Goal: Obtain resource: Obtain resource

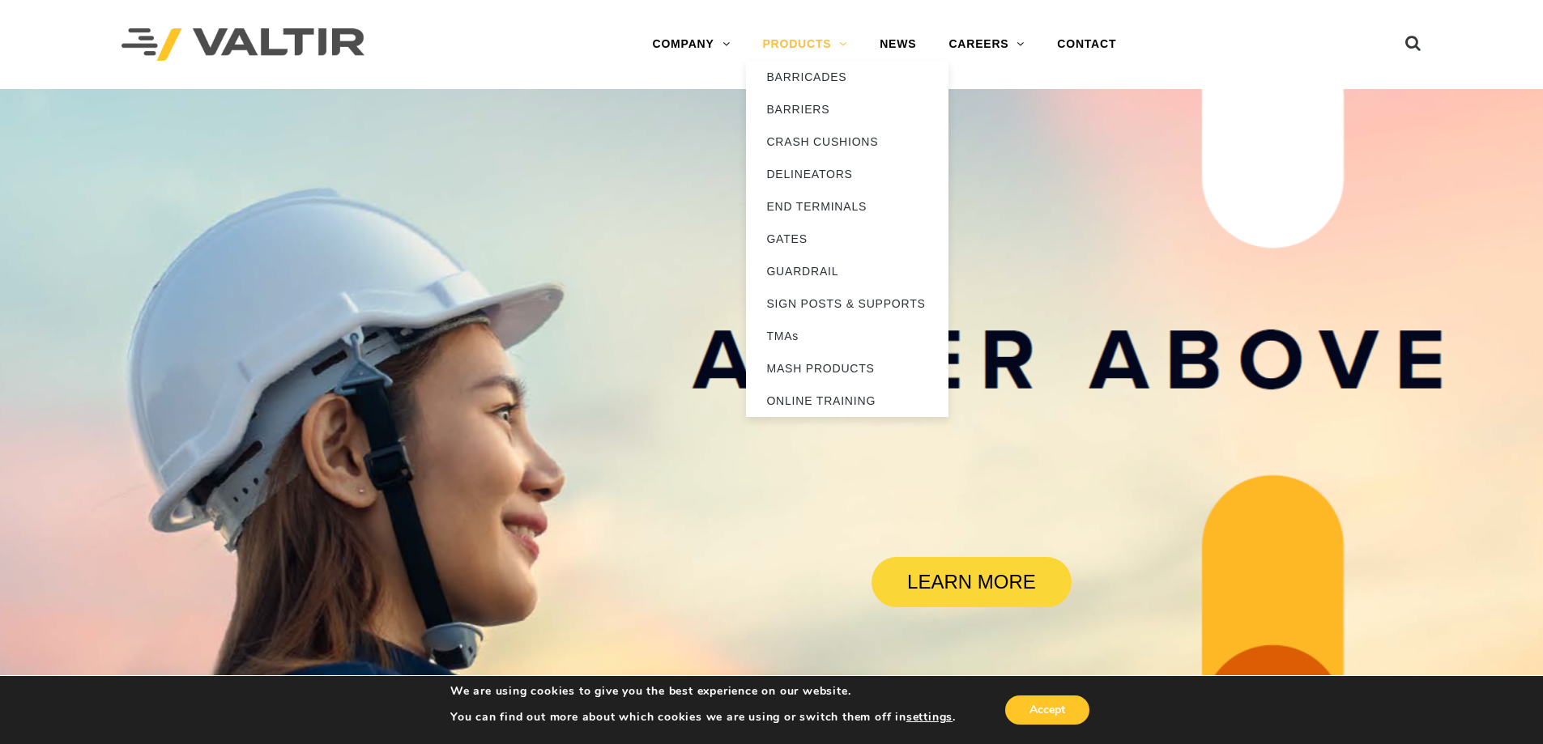
click at [804, 40] on link "PRODUCTS" at bounding box center [804, 44] width 117 height 32
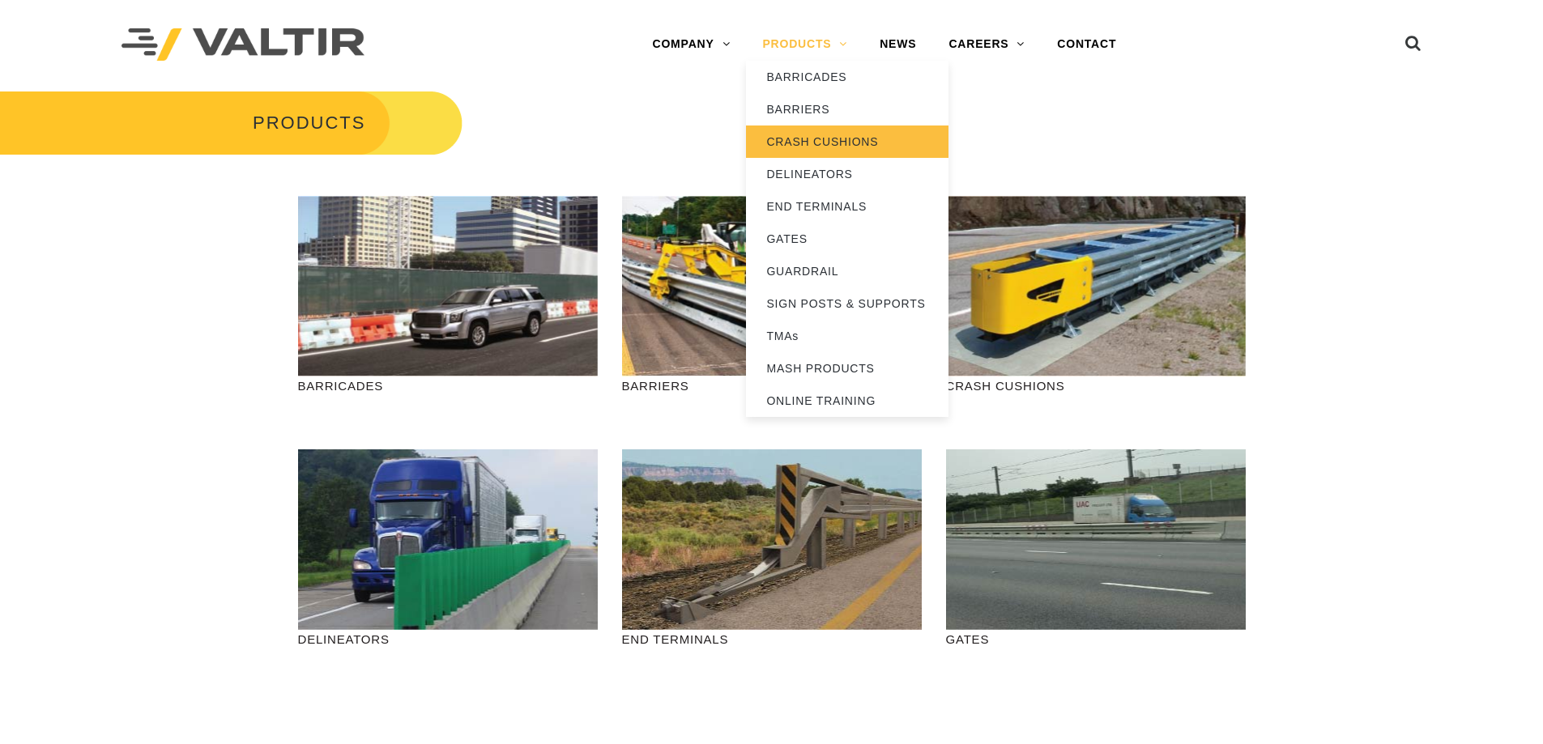
click at [784, 142] on link "CRASH CUSHIONS" at bounding box center [847, 142] width 203 height 32
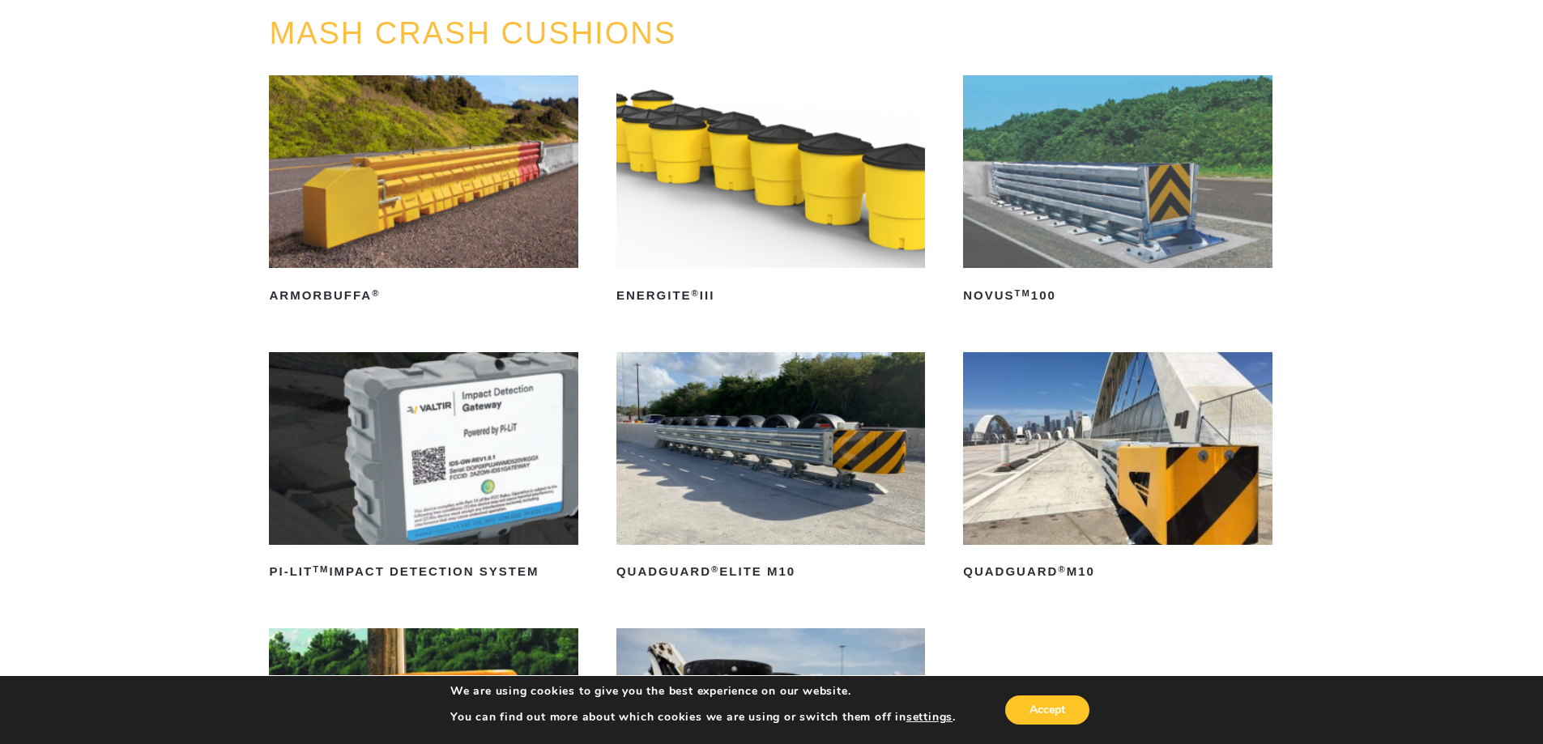
scroll to position [162, 0]
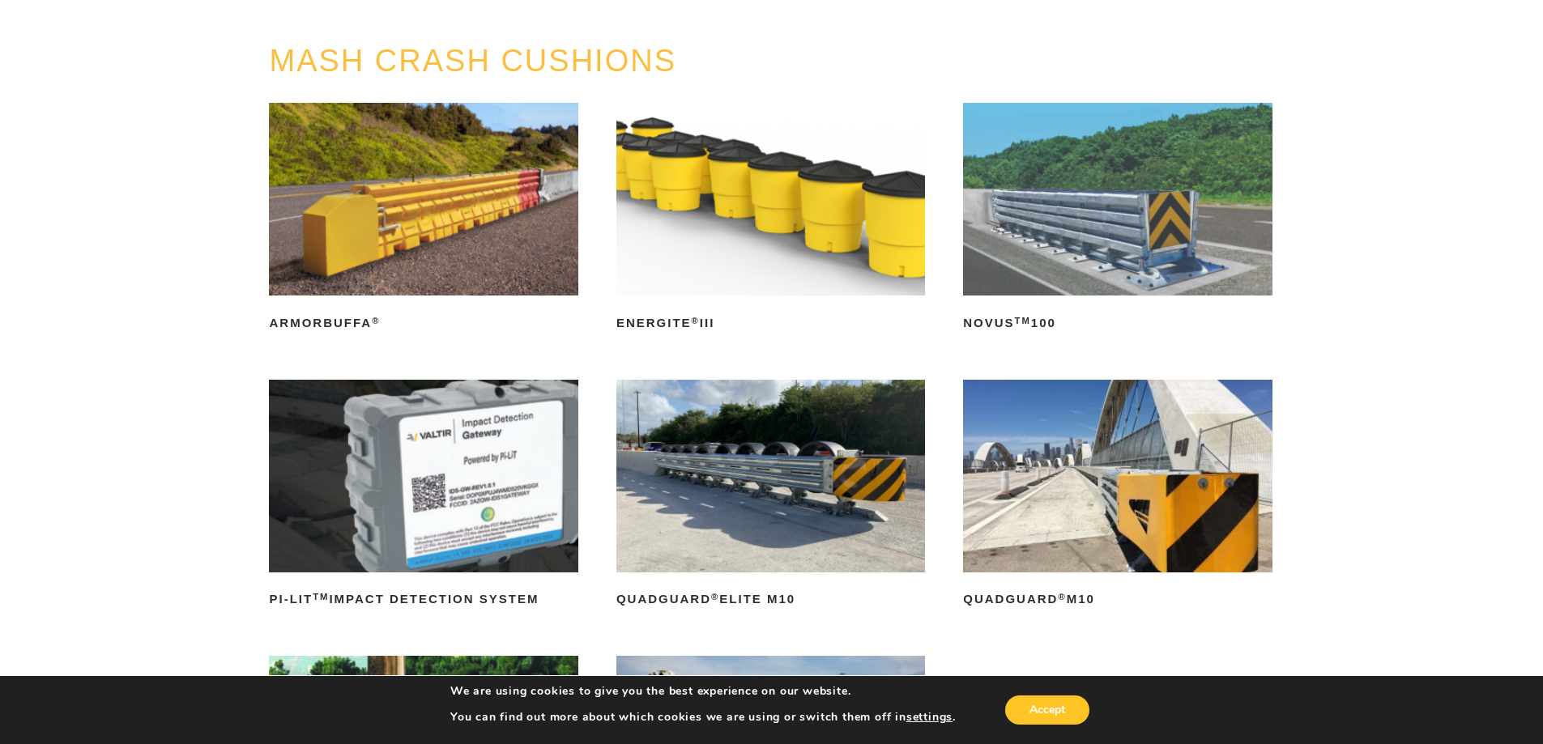
click at [1157, 266] on img at bounding box center [1117, 199] width 309 height 193
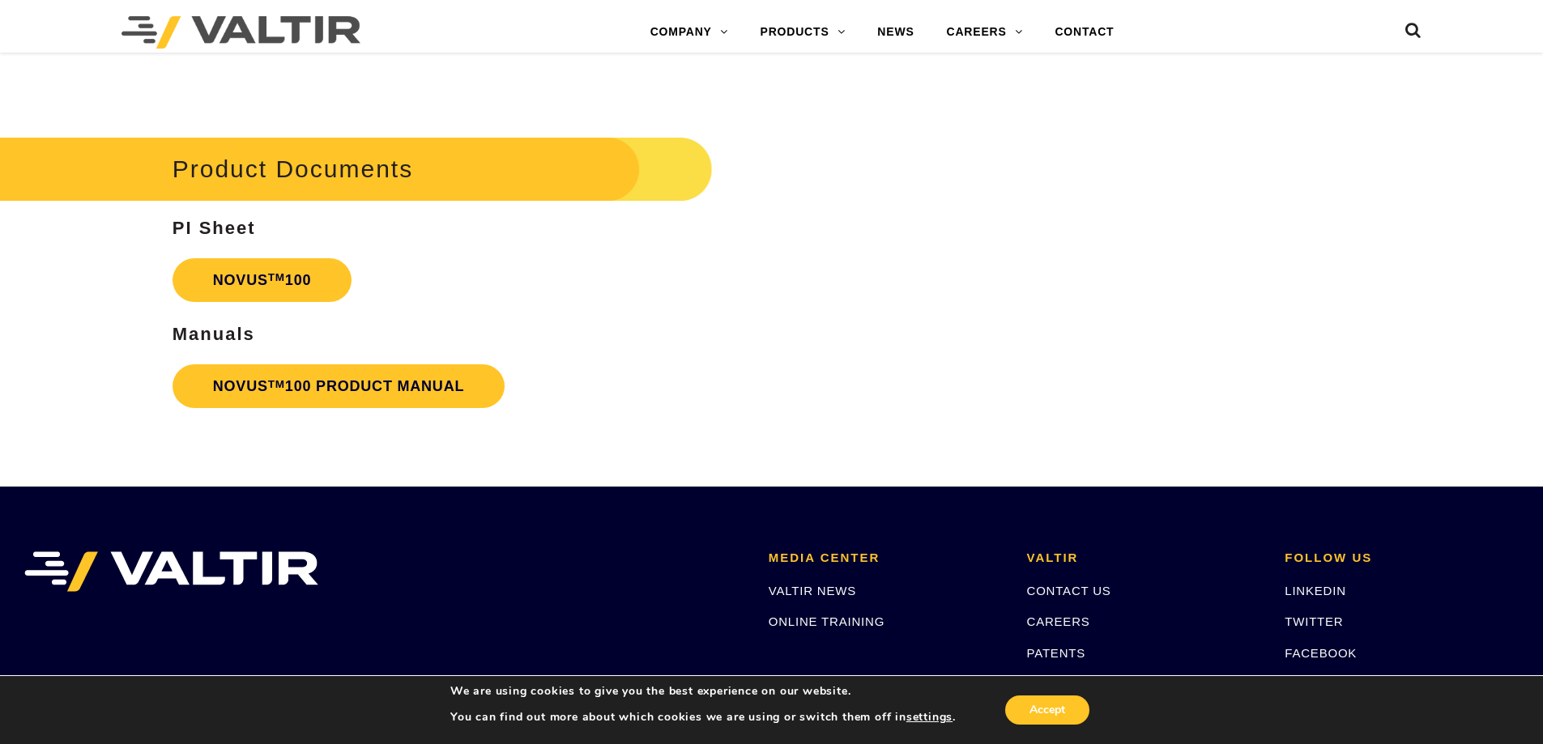
scroll to position [4203, 0]
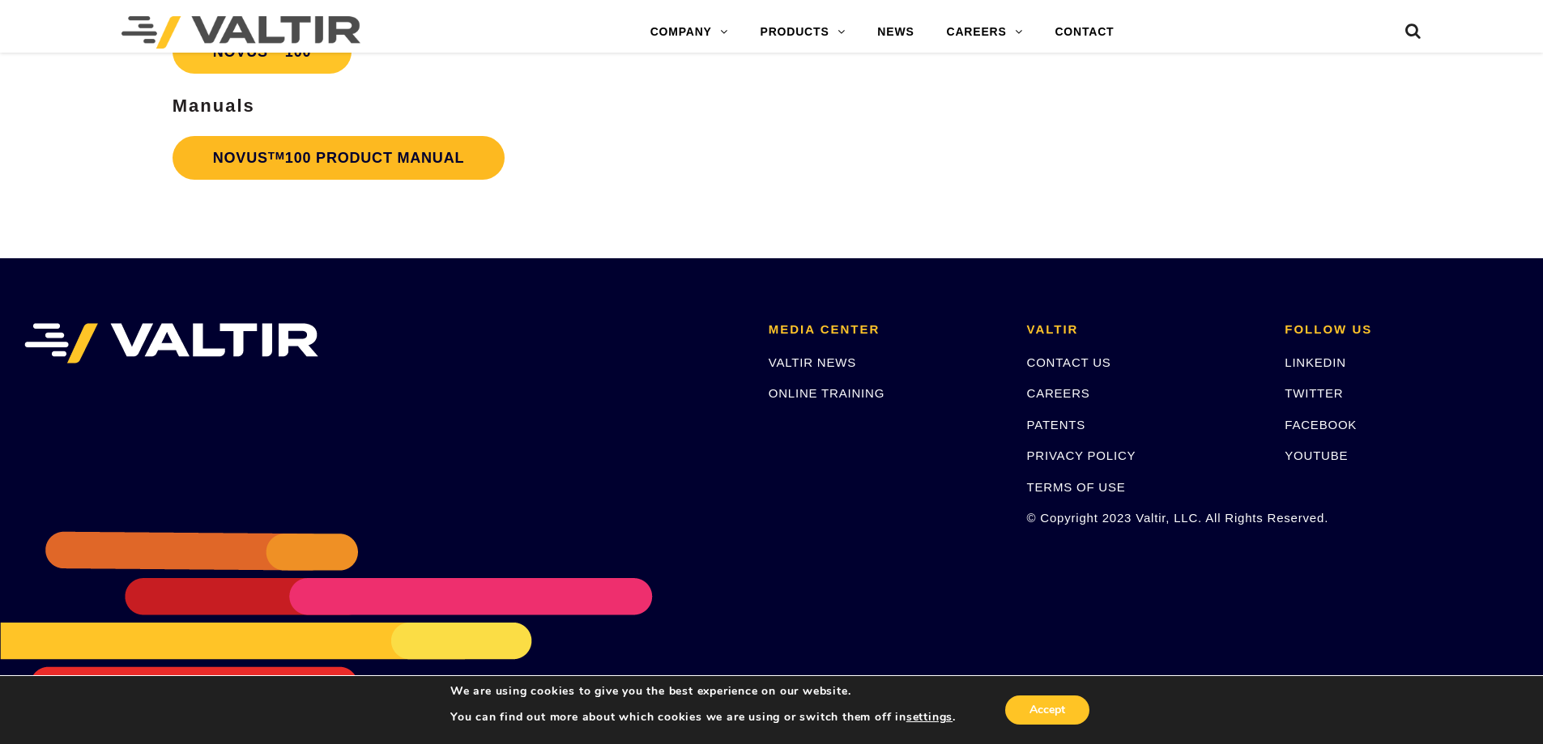
click at [365, 168] on link "NOVUS TM 100 PRODUCT MANUAL" at bounding box center [339, 158] width 333 height 44
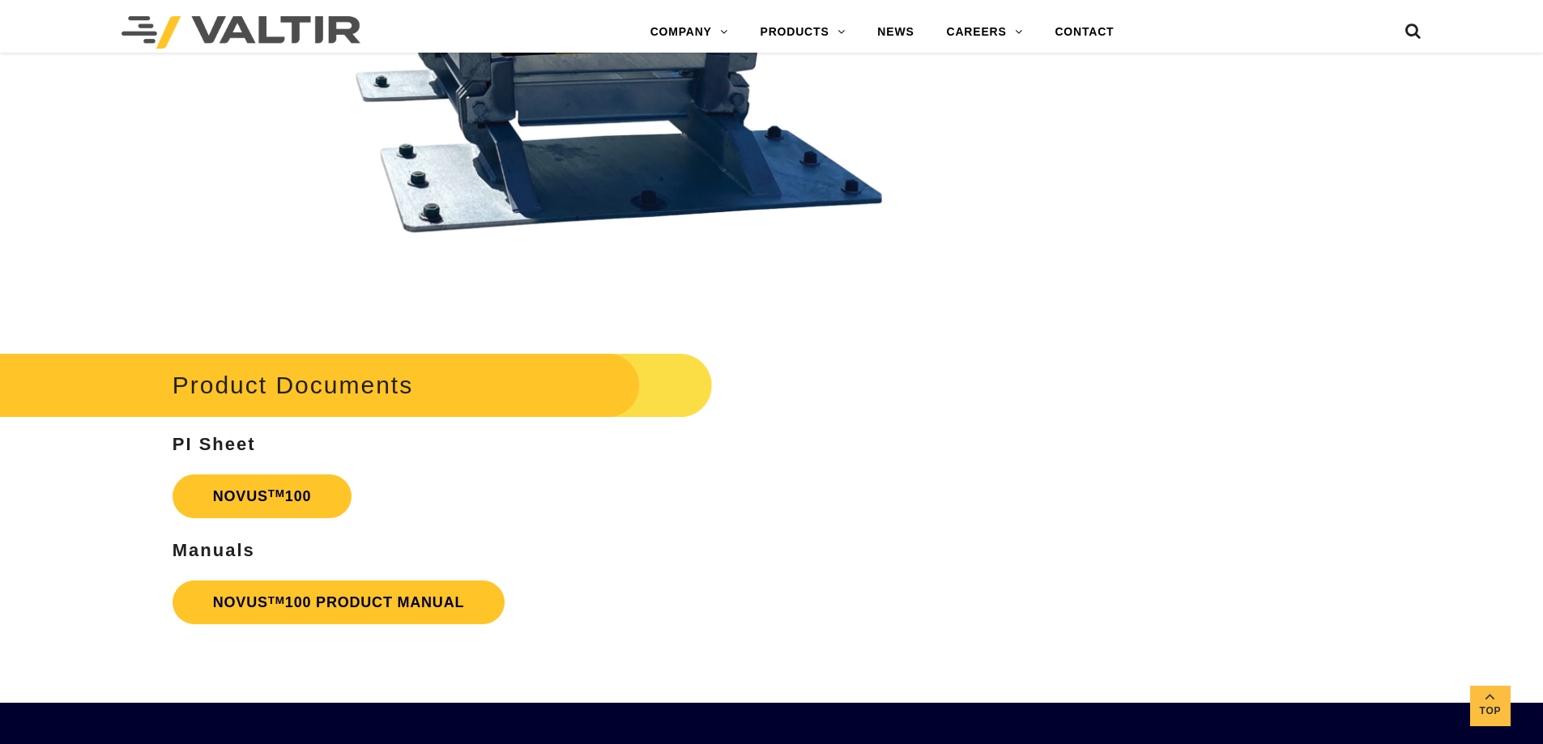
scroll to position [3879, 0]
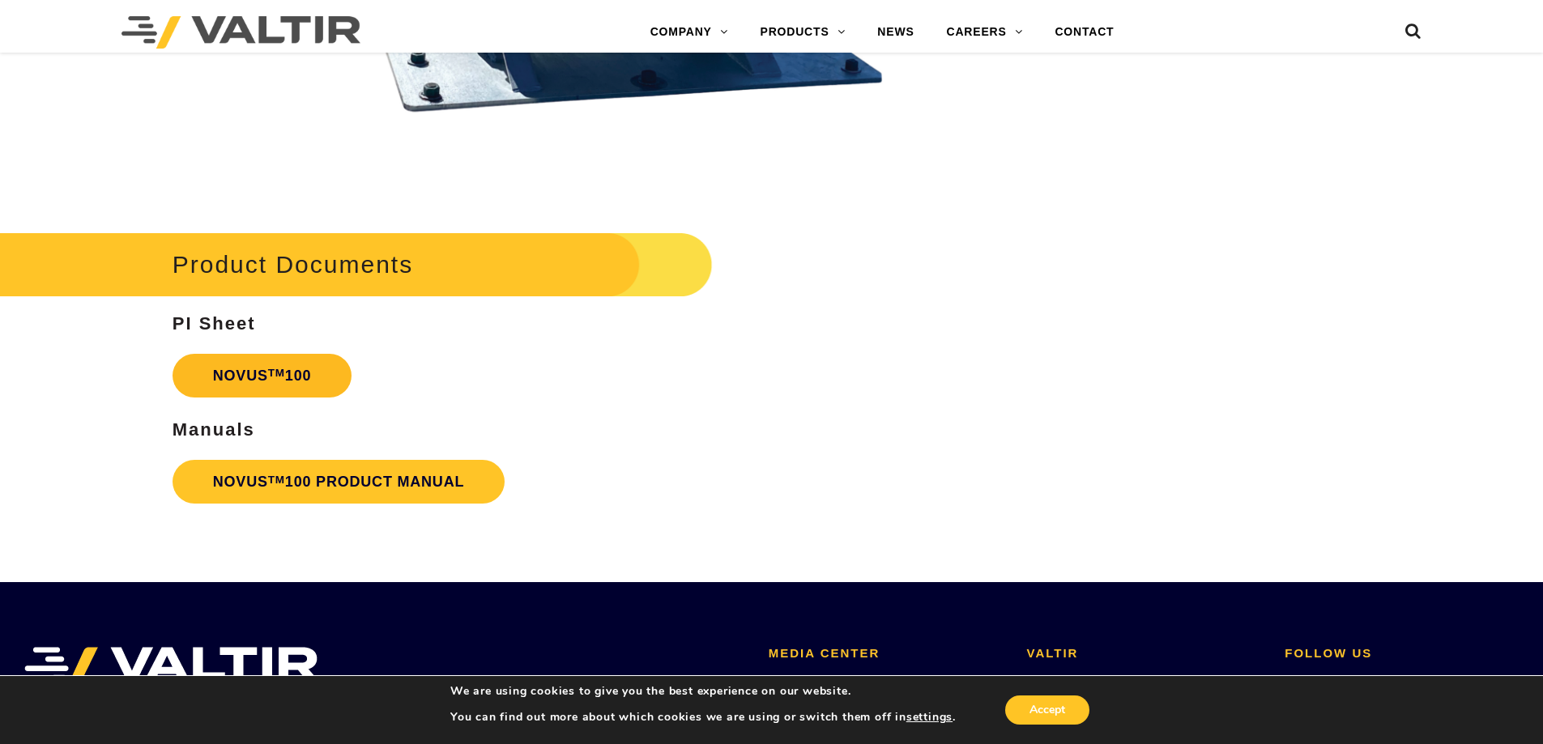
click at [244, 377] on link "NOVUS TM 100" at bounding box center [263, 376] width 180 height 44
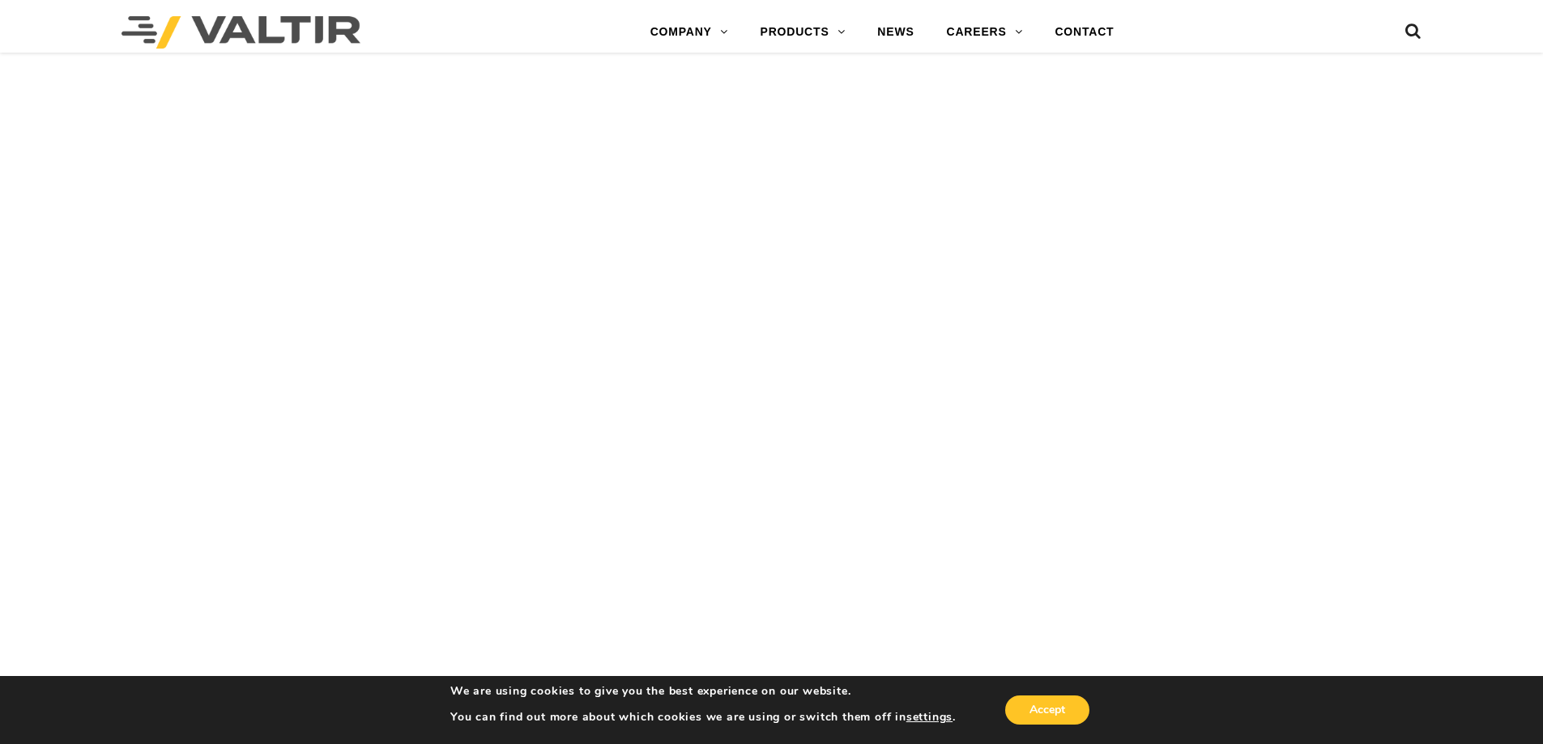
scroll to position [1773, 0]
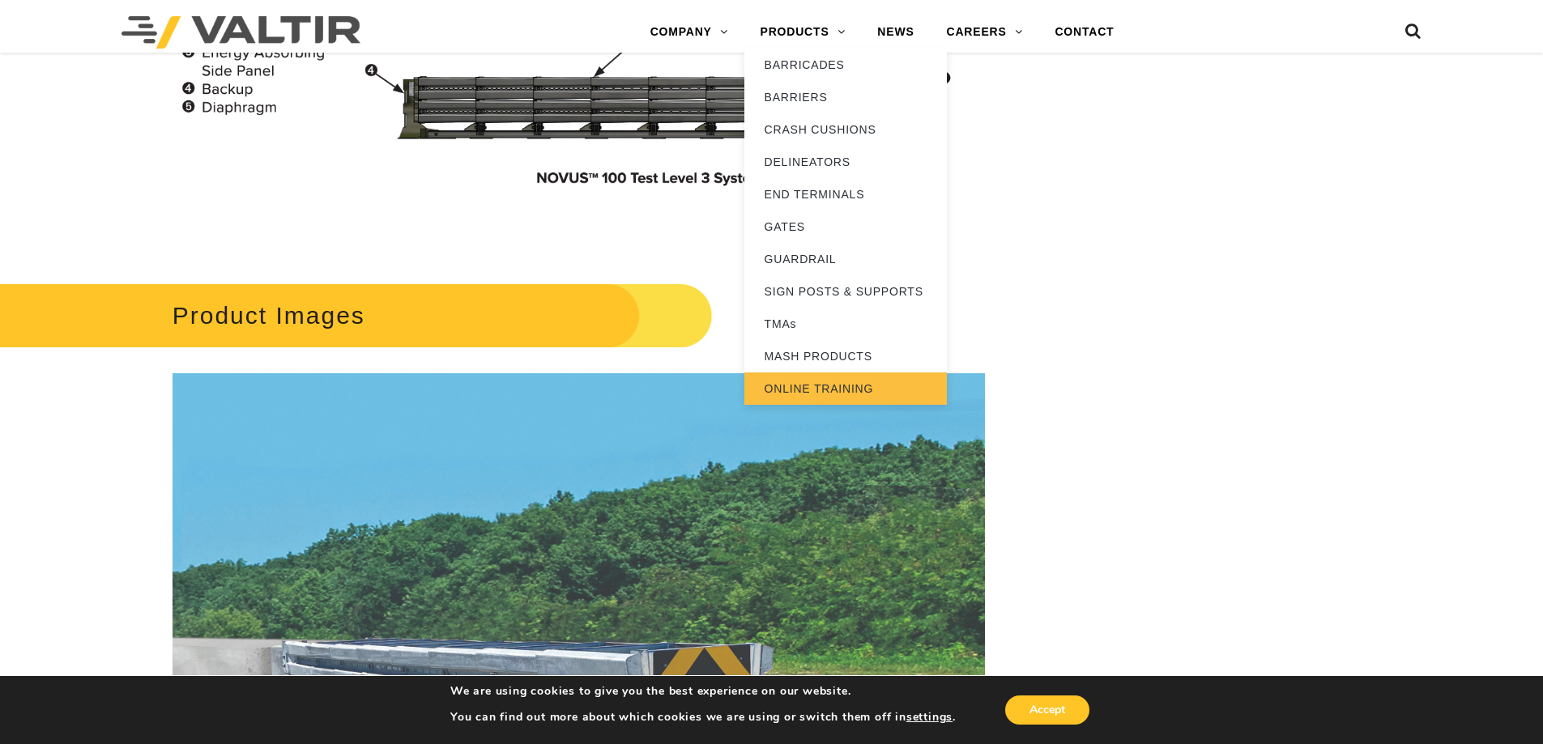
click at [807, 389] on link "ONLINE TRAINING" at bounding box center [845, 389] width 203 height 32
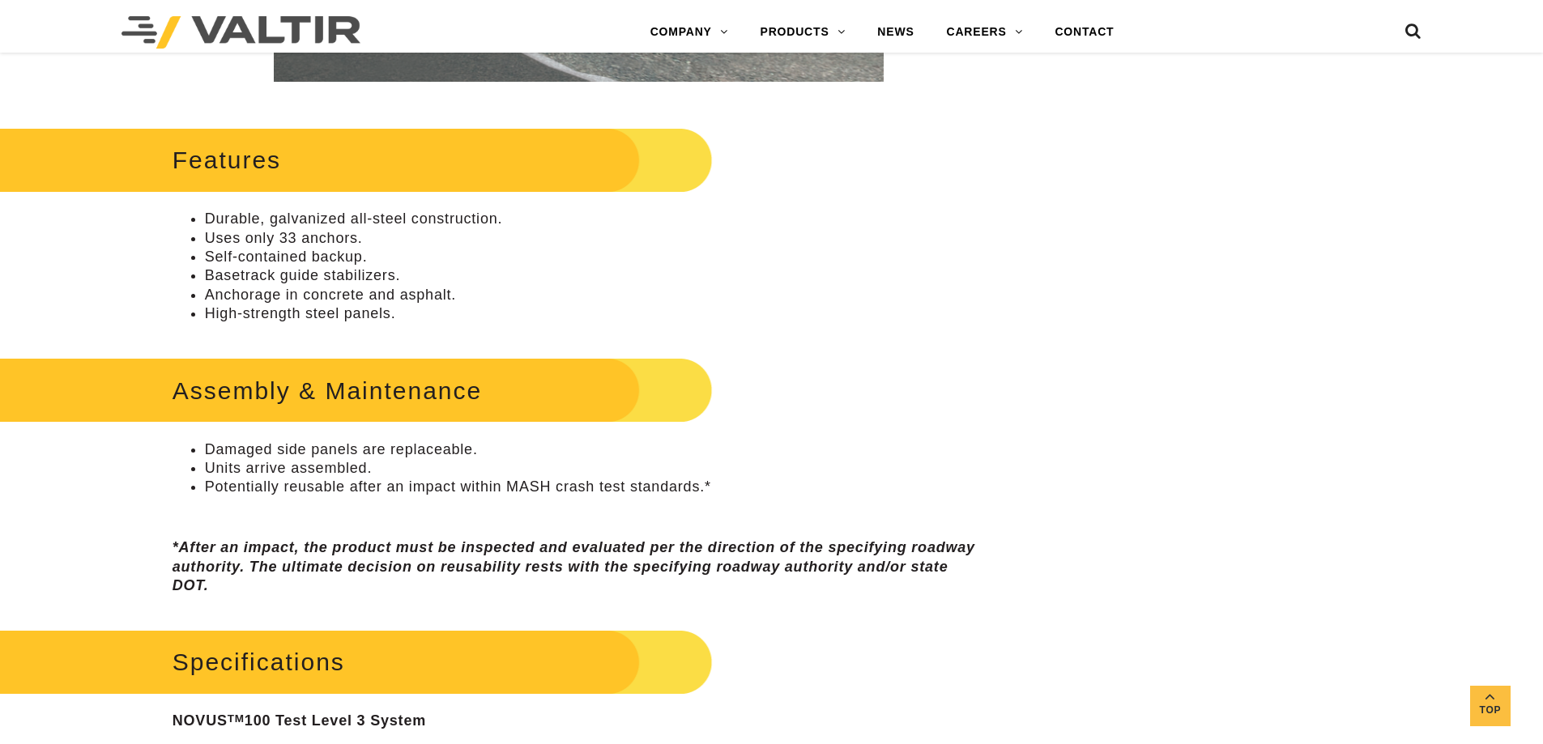
scroll to position [477, 0]
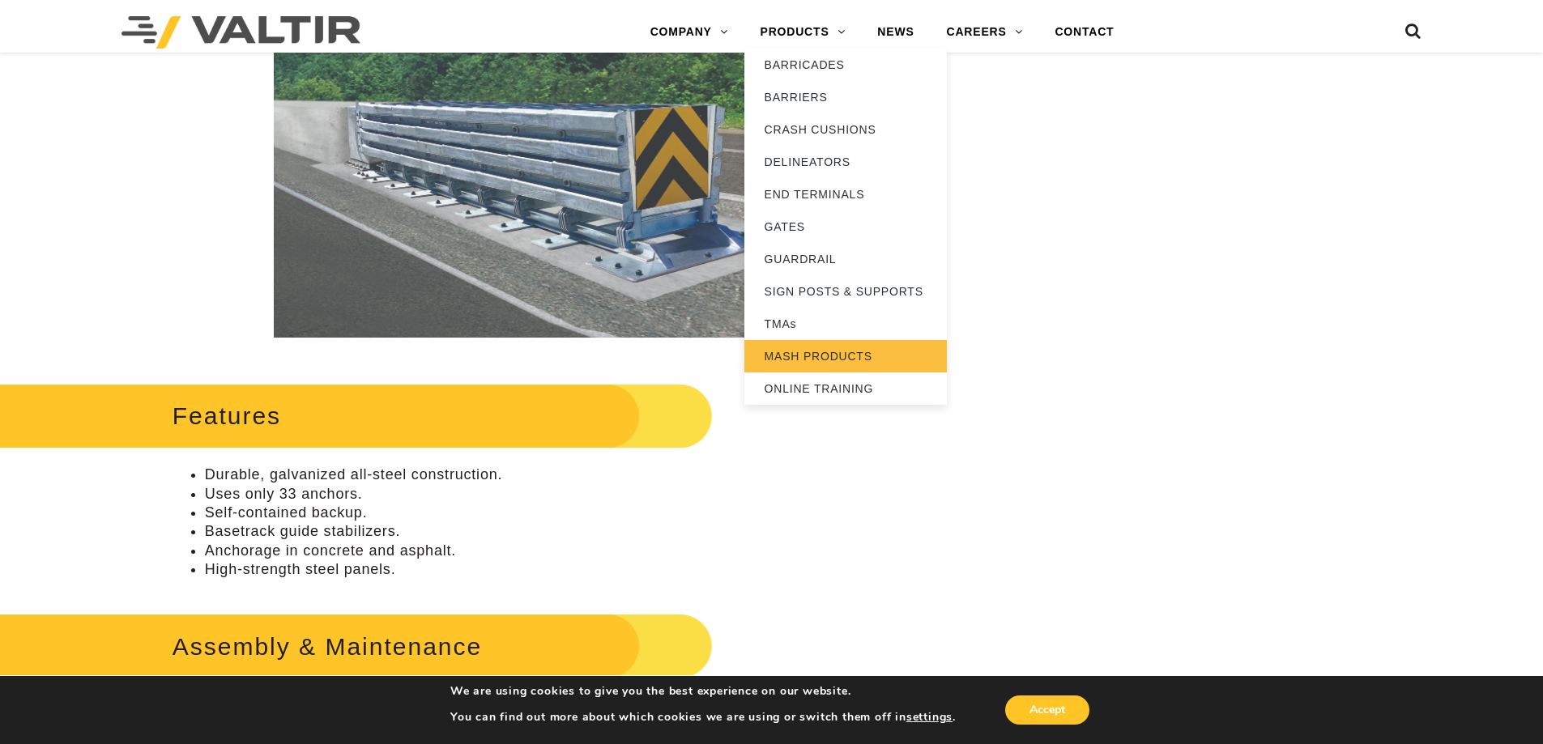
click at [834, 358] on link "MASH PRODUCTS" at bounding box center [845, 356] width 203 height 32
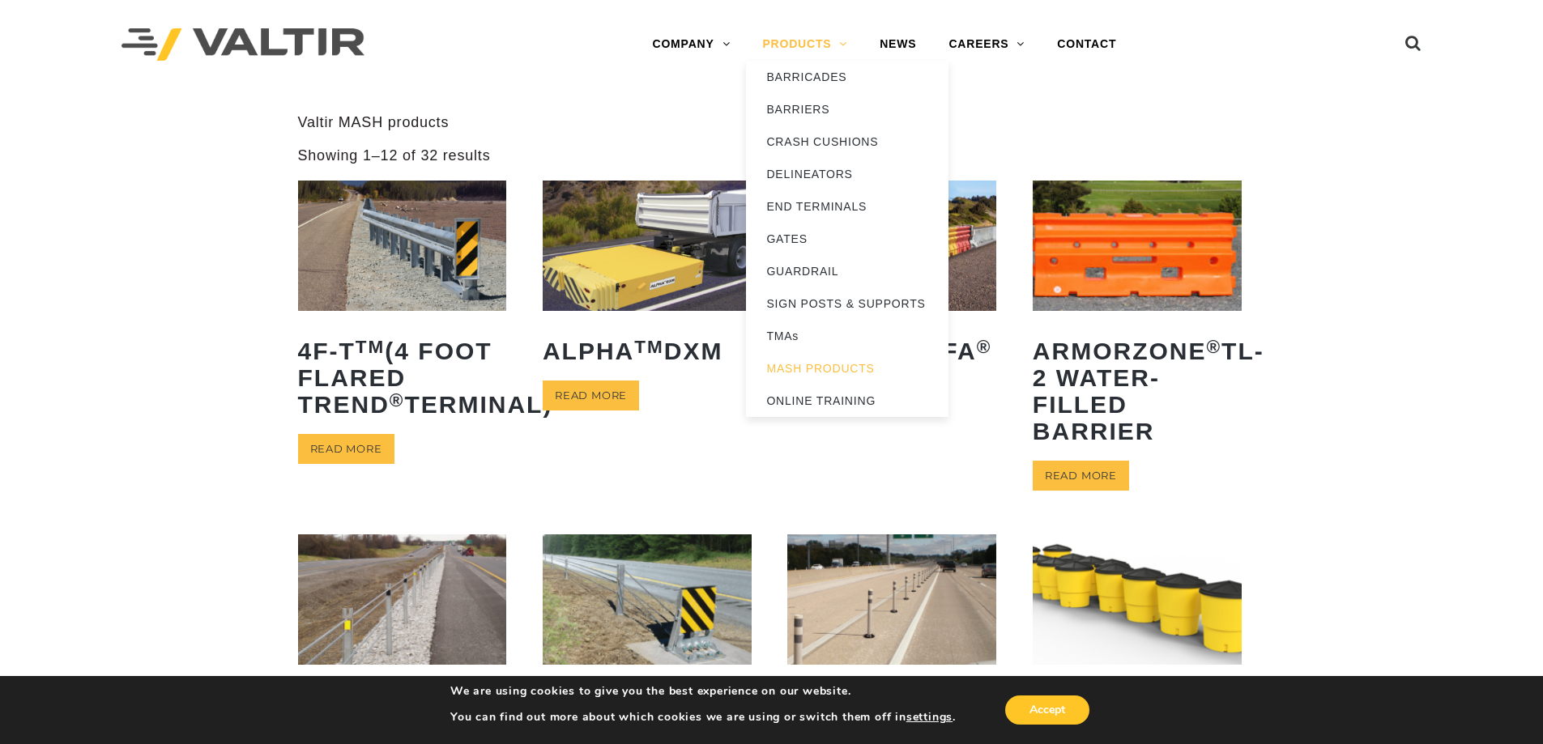
click at [791, 42] on link "PRODUCTS" at bounding box center [804, 44] width 117 height 32
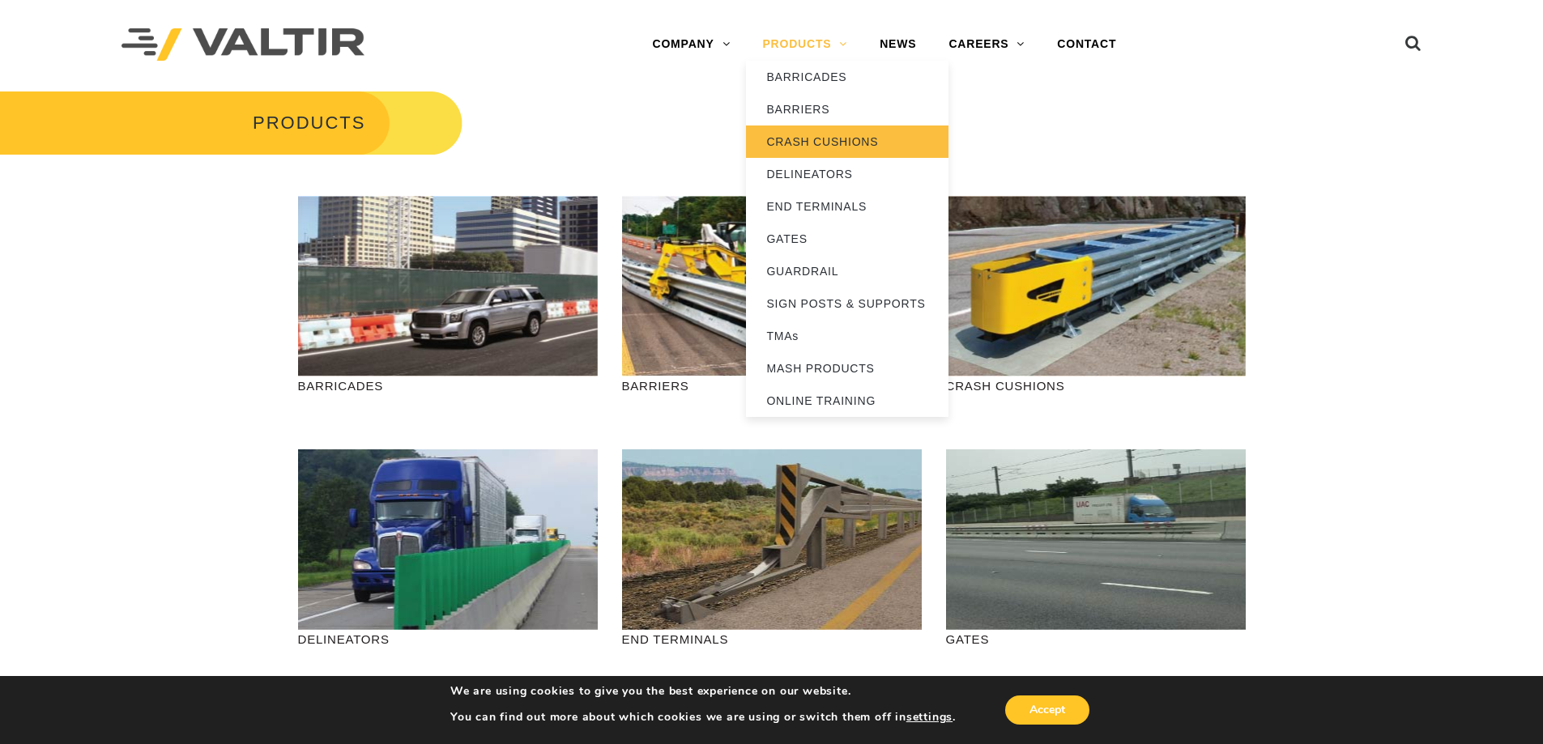
click at [809, 137] on link "CRASH CUSHIONS" at bounding box center [847, 142] width 203 height 32
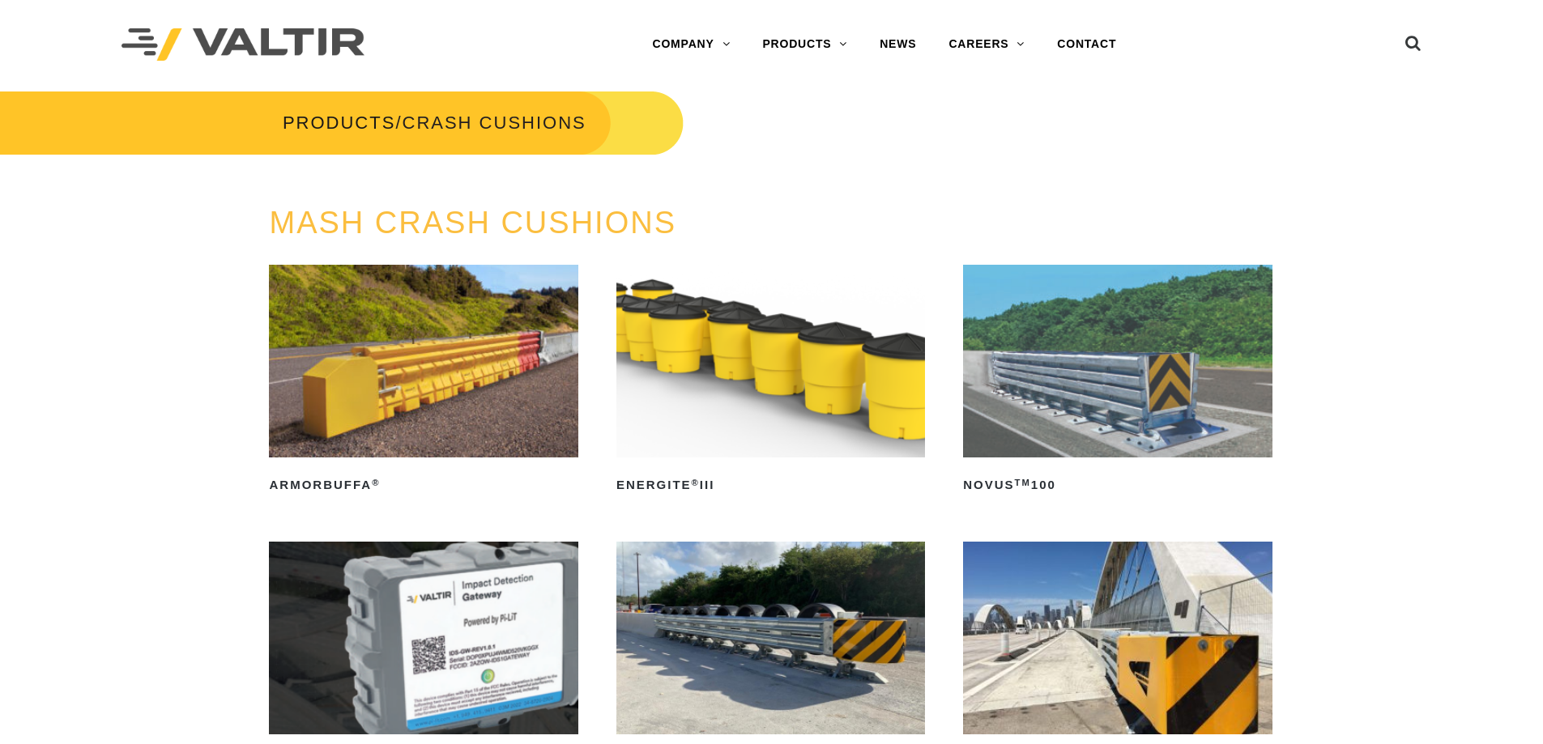
click at [1179, 411] on img at bounding box center [1117, 361] width 309 height 193
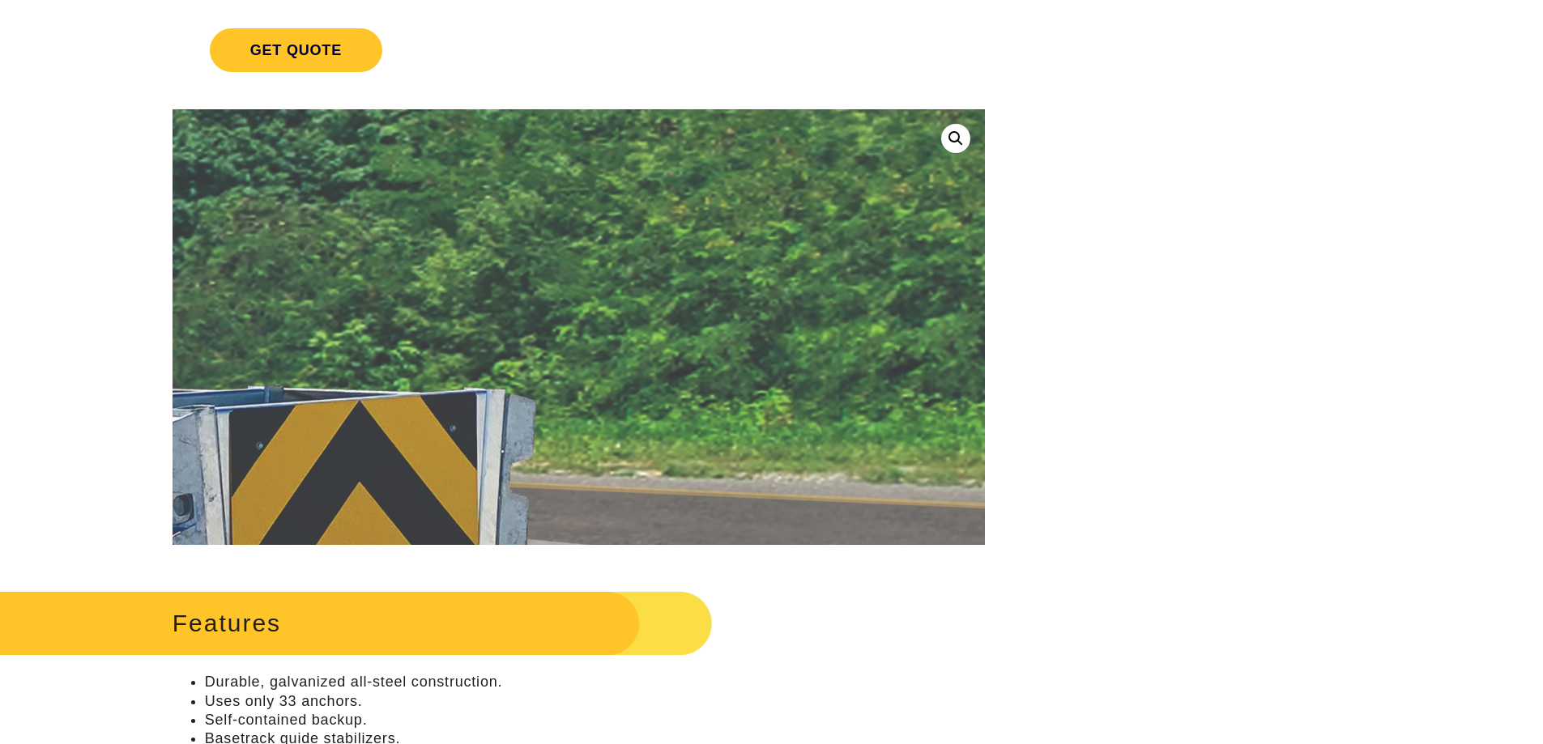
scroll to position [324, 0]
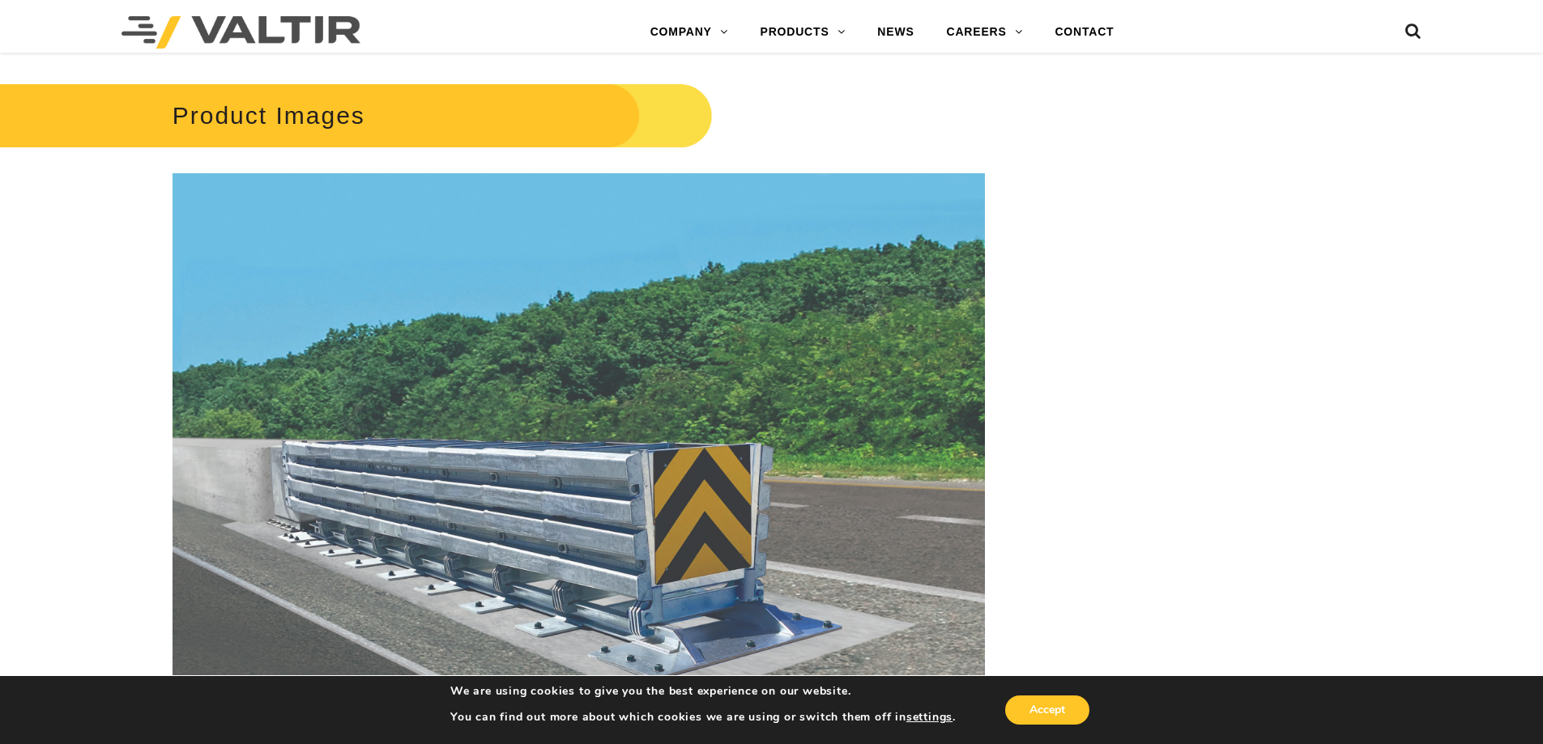
scroll to position [2106, 0]
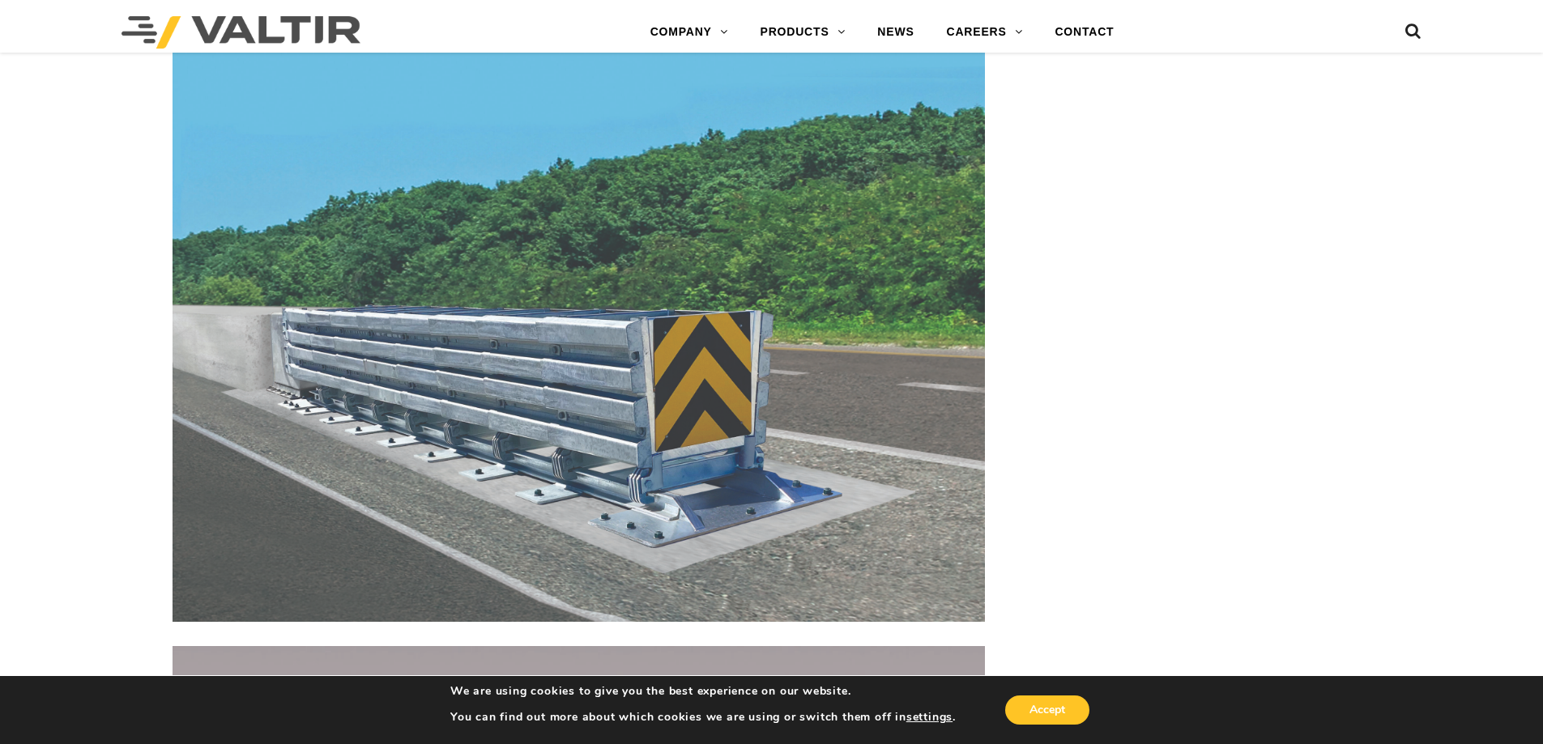
click at [1143, 415] on div "**********" at bounding box center [771, 184] width 1543 height 4259
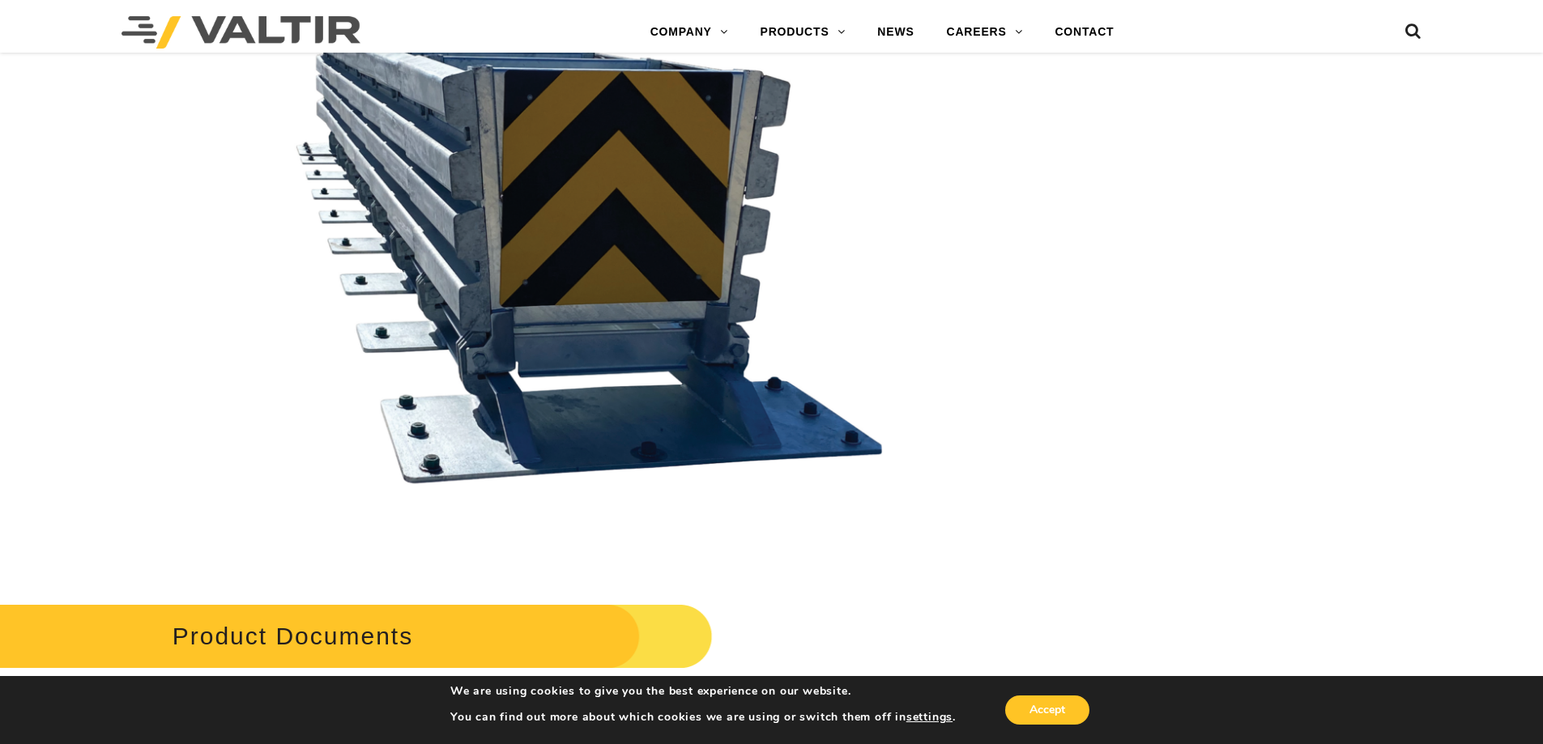
scroll to position [3888, 0]
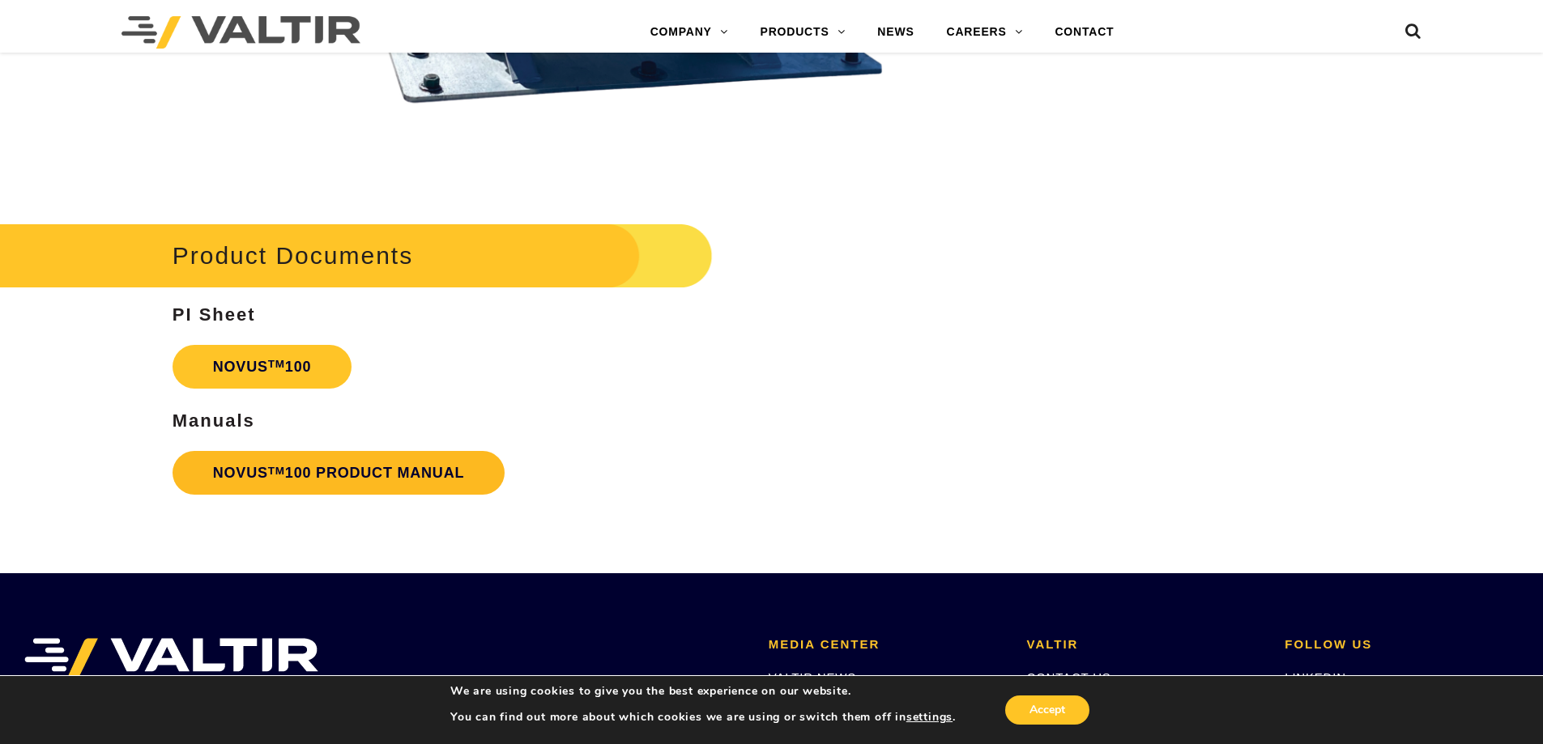
click at [407, 479] on link "NOVUS TM 100 PRODUCT MANUAL" at bounding box center [339, 473] width 333 height 44
